Goal: Task Accomplishment & Management: Use online tool/utility

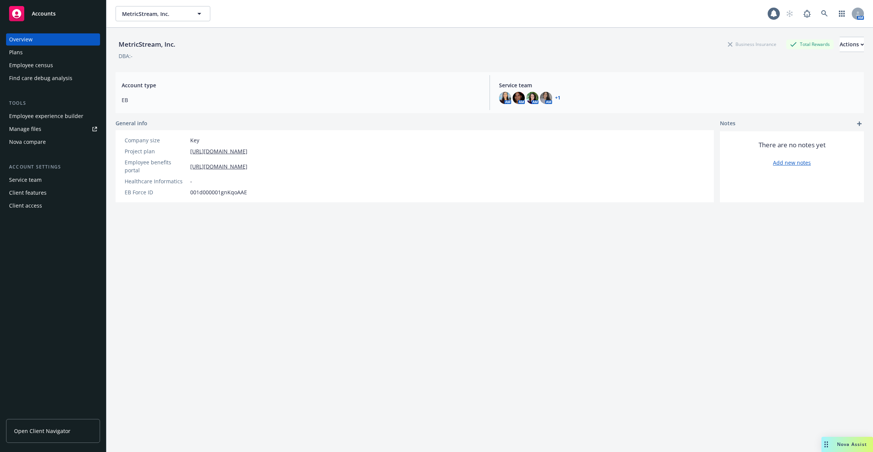
click at [39, 116] on div "Employee experience builder" at bounding box center [46, 116] width 74 height 12
